Goal: Task Accomplishment & Management: Manage account settings

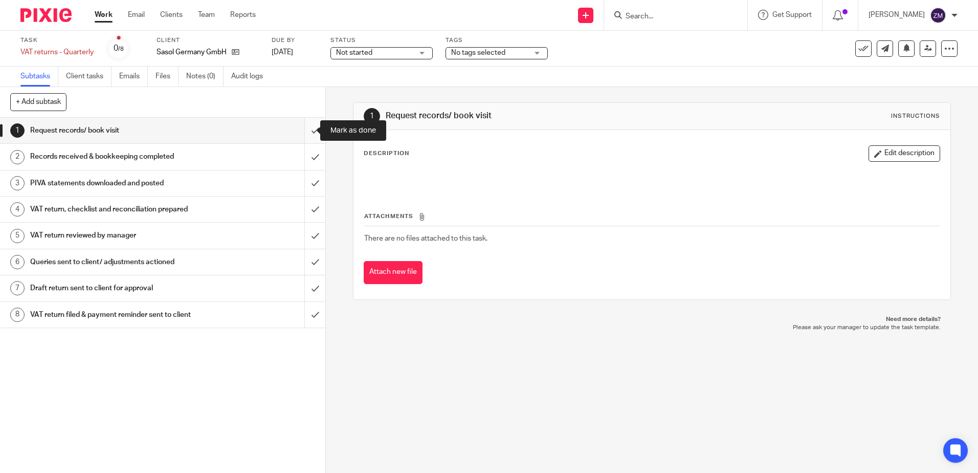
click at [305, 131] on input "submit" at bounding box center [162, 131] width 325 height 26
drag, startPoint x: 300, startPoint y: 159, endPoint x: 302, endPoint y: 165, distance: 6.7
click at [301, 159] on input "submit" at bounding box center [162, 157] width 325 height 26
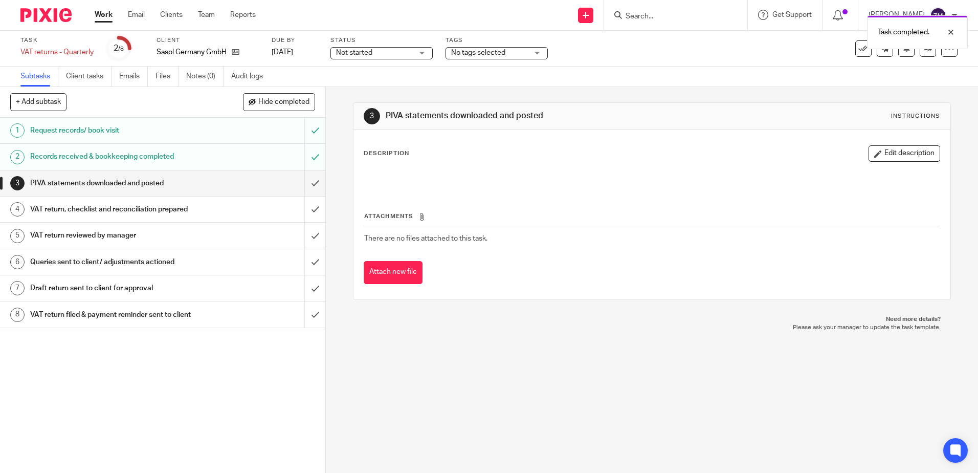
click at [235, 158] on div "Records received & bookkeeping completed" at bounding box center [162, 156] width 265 height 15
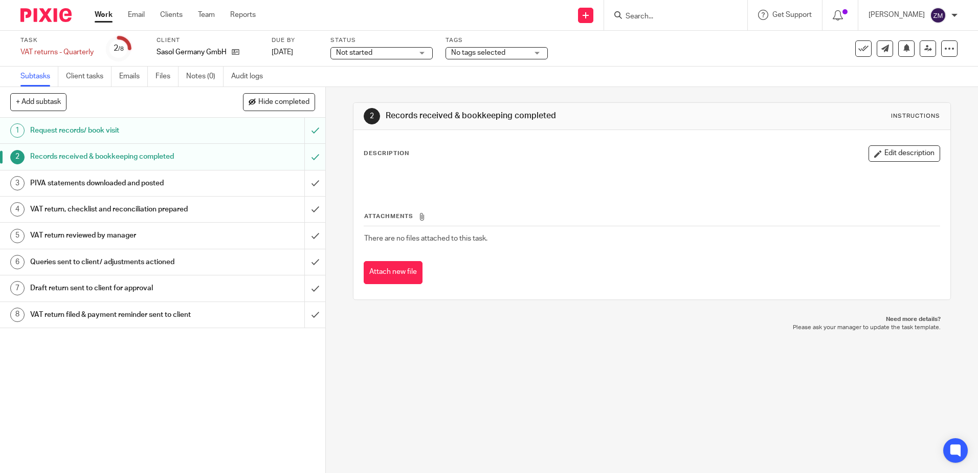
click at [488, 159] on div "Description Edit description" at bounding box center [652, 153] width 576 height 16
click at [406, 145] on div "Description Edit description" at bounding box center [652, 153] width 576 height 16
click at [402, 156] on p "Description" at bounding box center [387, 153] width 46 height 8
click at [907, 155] on button "Edit description" at bounding box center [905, 153] width 72 height 16
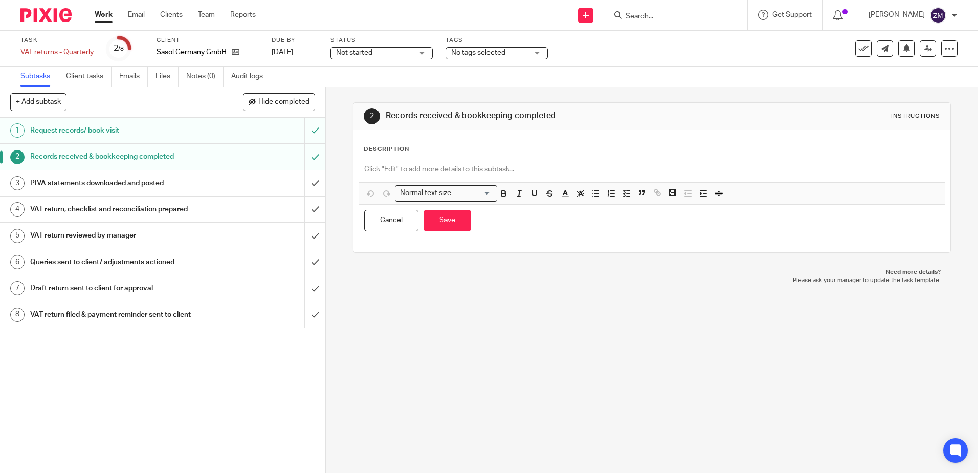
click at [435, 154] on div "Description Normal text size Loading... Remove Edit Insert new video Copy and p…" at bounding box center [652, 191] width 576 height 92
drag, startPoint x: 431, startPoint y: 150, endPoint x: 435, endPoint y: 171, distance: 21.0
click at [430, 150] on div "Description" at bounding box center [652, 149] width 576 height 8
click at [444, 152] on div "Description" at bounding box center [652, 149] width 576 height 8
click at [444, 167] on p at bounding box center [651, 169] width 575 height 10
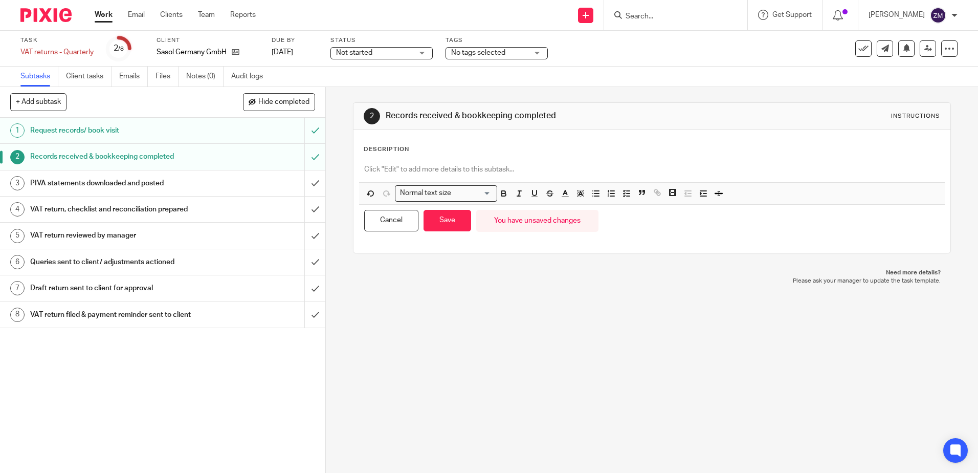
drag, startPoint x: 578, startPoint y: 405, endPoint x: 552, endPoint y: 372, distance: 42.3
click at [581, 405] on div "2 Records received & bookkeeping completed Instructions Description Normal text…" at bounding box center [652, 280] width 652 height 386
click at [248, 186] on div "PIVA statements downloaded and posted" at bounding box center [162, 182] width 265 height 15
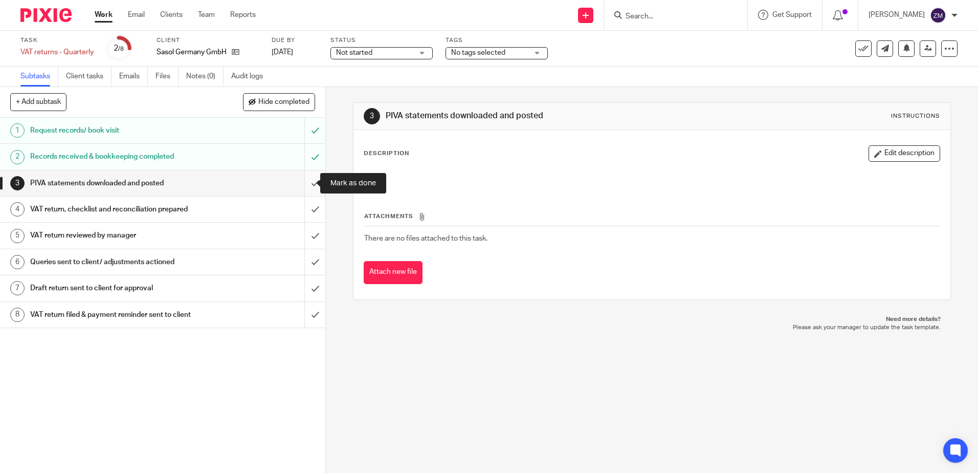
click at [302, 170] on input "submit" at bounding box center [162, 183] width 325 height 26
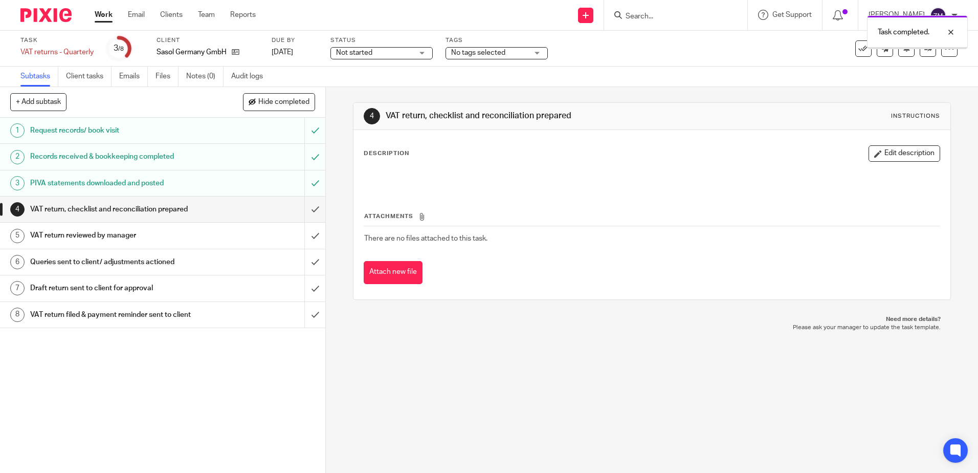
click at [253, 207] on div "VAT return, checklist and reconciliation prepared" at bounding box center [162, 209] width 265 height 15
click at [299, 208] on input "submit" at bounding box center [162, 209] width 325 height 26
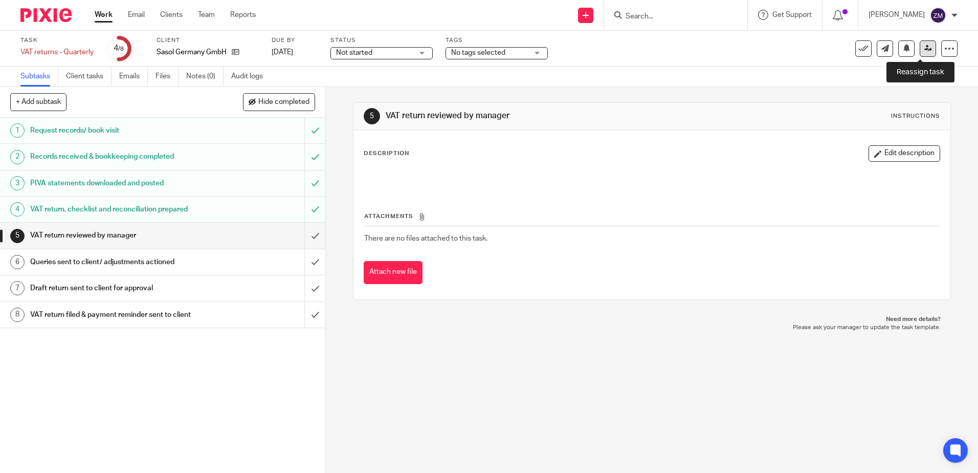
click at [925, 50] on icon at bounding box center [929, 49] width 8 height 8
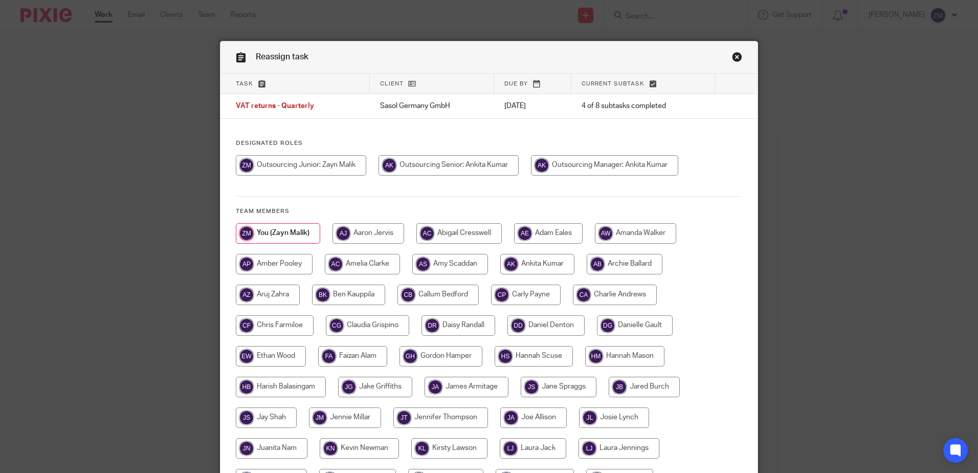
click at [735, 54] on link "Close this dialog window" at bounding box center [737, 59] width 10 height 14
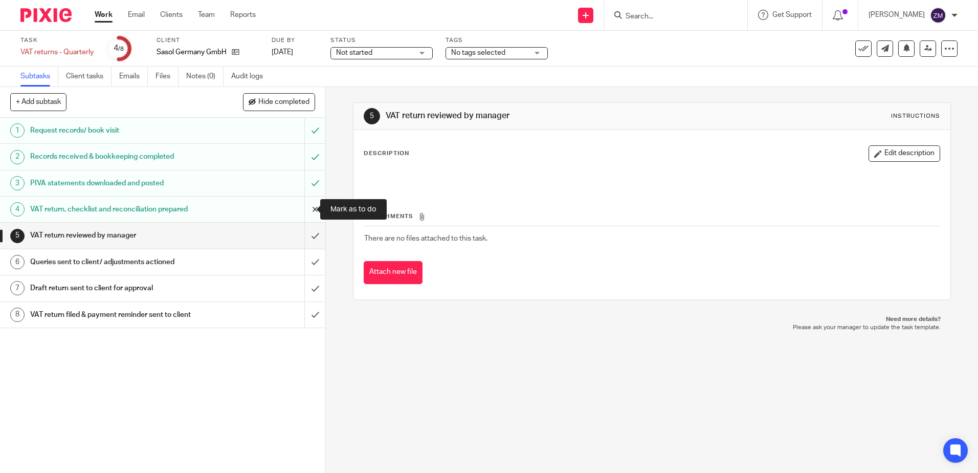
drag, startPoint x: 304, startPoint y: 209, endPoint x: 307, endPoint y: 214, distance: 6.0
click at [307, 214] on input "submit" at bounding box center [162, 209] width 325 height 26
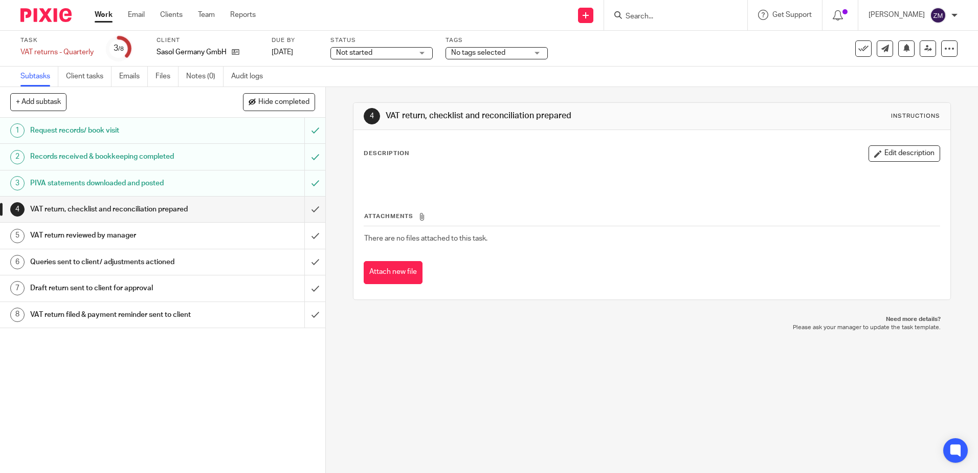
click at [406, 146] on div "Description Edit description" at bounding box center [652, 153] width 576 height 16
drag, startPoint x: 428, startPoint y: 186, endPoint x: 428, endPoint y: 194, distance: 8.7
click at [428, 189] on div at bounding box center [651, 178] width 585 height 23
click at [925, 49] on icon at bounding box center [929, 49] width 8 height 8
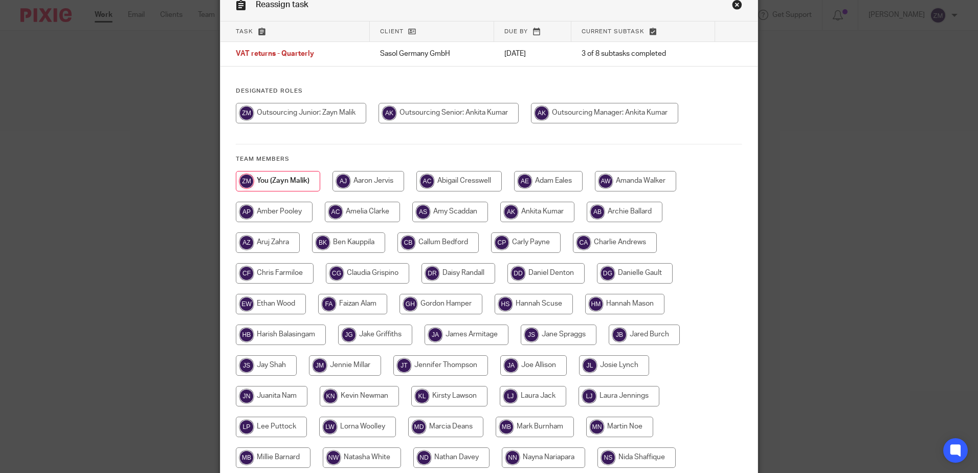
scroll to position [153, 0]
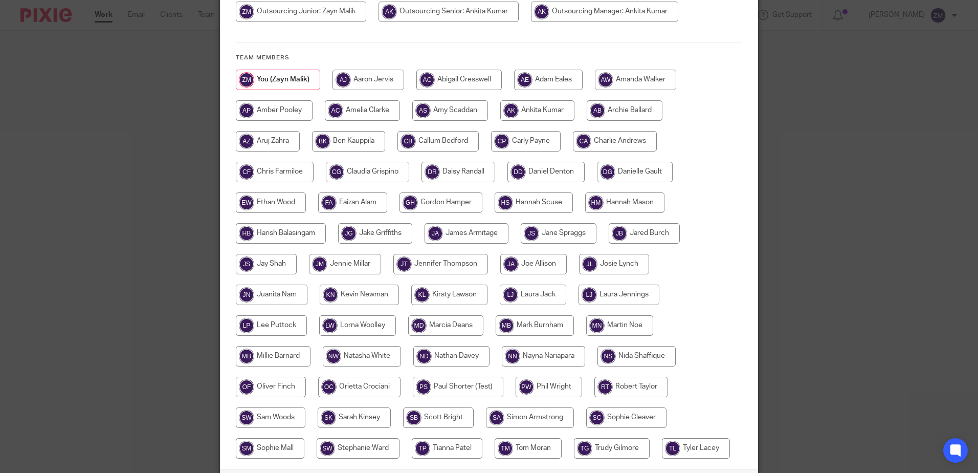
drag, startPoint x: 529, startPoint y: 102, endPoint x: 538, endPoint y: 114, distance: 14.2
click at [532, 111] on input "radio" at bounding box center [537, 110] width 74 height 20
radio input "true"
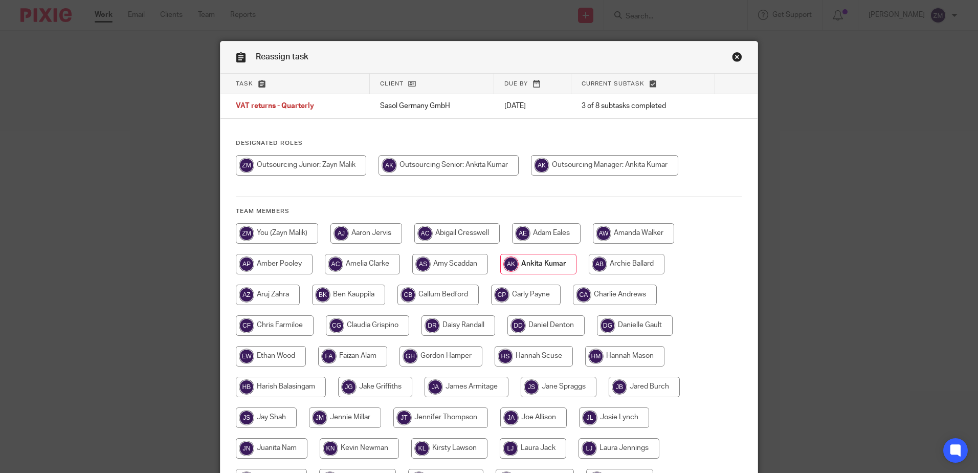
click at [463, 165] on input "radio" at bounding box center [449, 165] width 140 height 20
radio input "true"
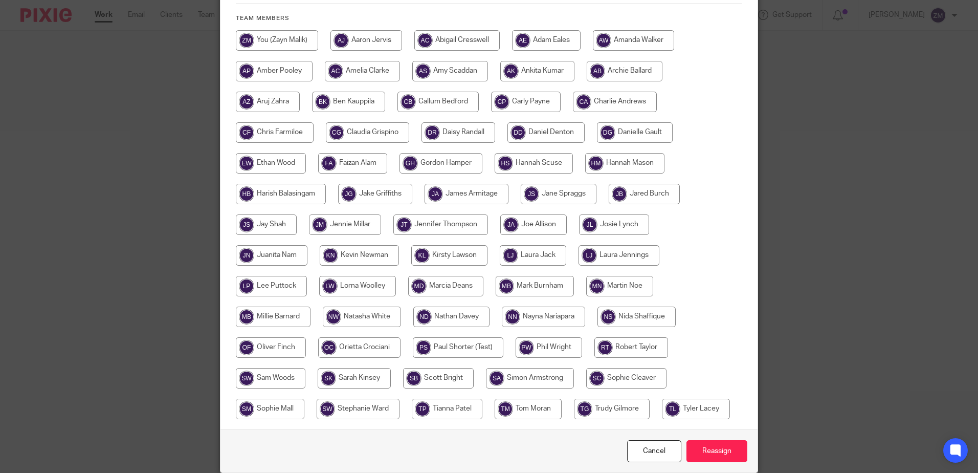
scroll to position [234, 0]
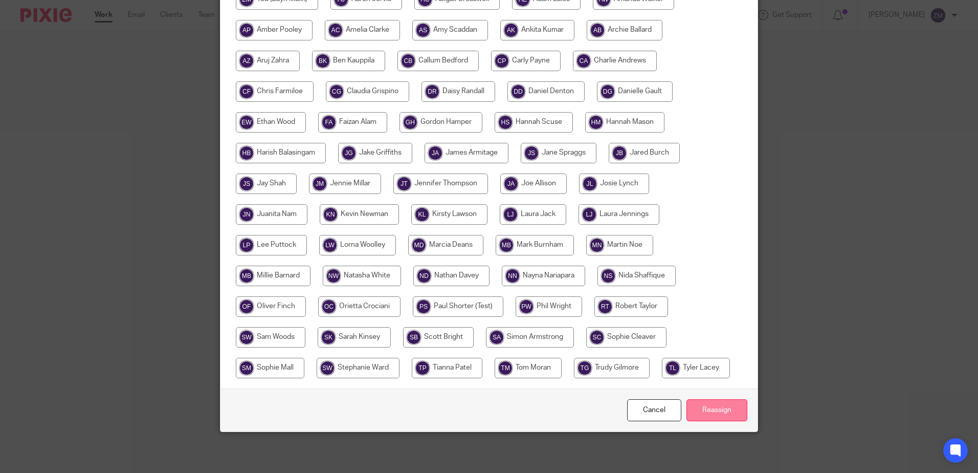
click at [704, 419] on input "Reassign" at bounding box center [717, 410] width 61 height 22
